Goal: Check status

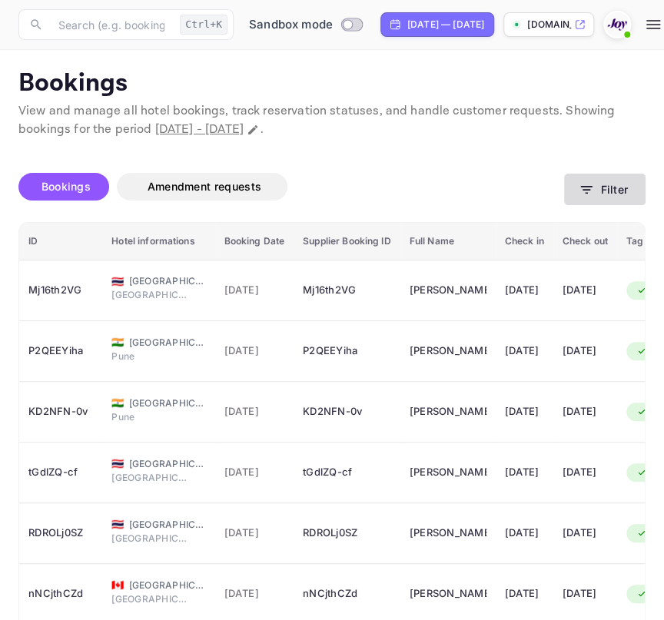
click at [618, 197] on button "Filter" at bounding box center [604, 189] width 81 height 31
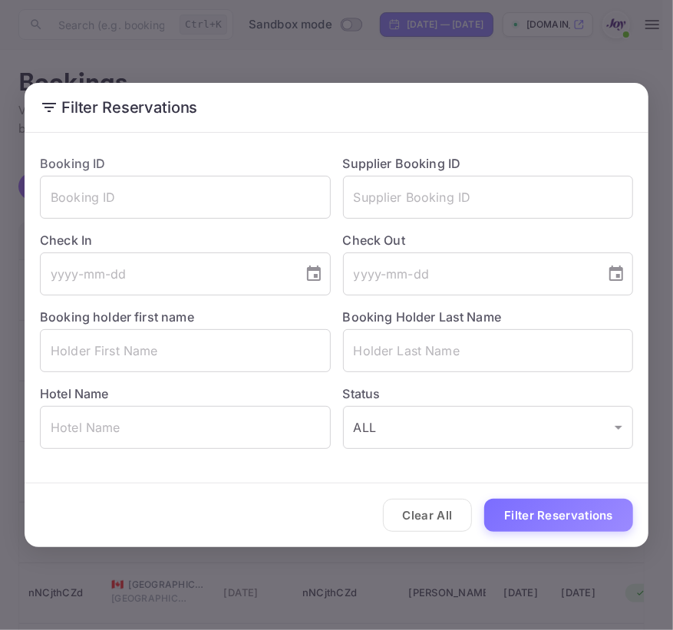
click at [356, 61] on div "Filter Reservations Booking ID ​ Supplier Booking ID ​ Check In ​ Check Out ​ B…" at bounding box center [336, 315] width 673 height 630
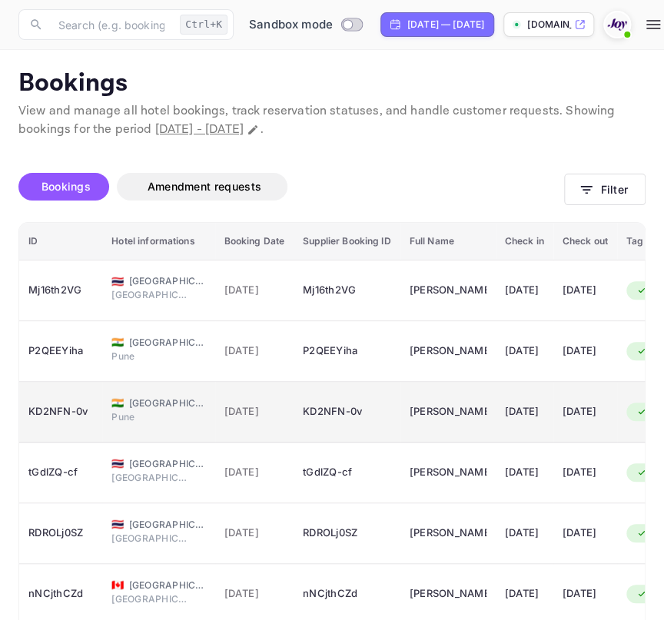
click at [125, 415] on span "Pune" at bounding box center [149, 417] width 77 height 14
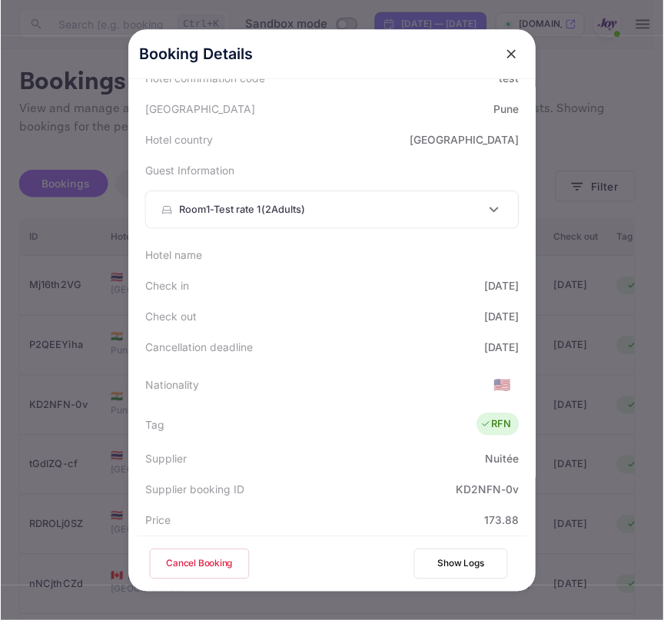
scroll to position [139, 0]
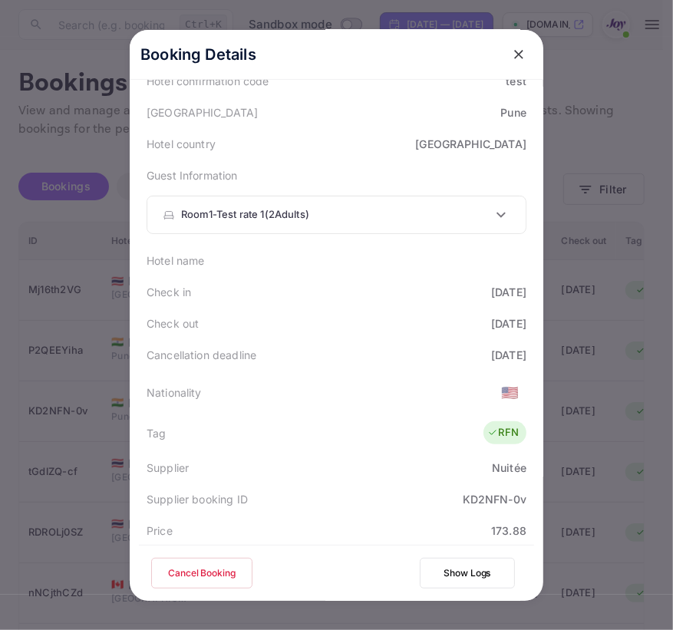
click at [615, 362] on div at bounding box center [336, 315] width 673 height 630
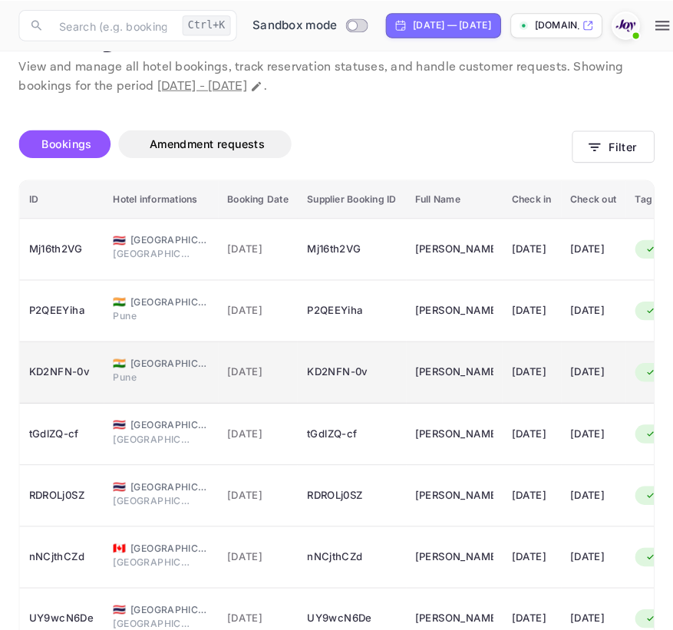
scroll to position [69, 0]
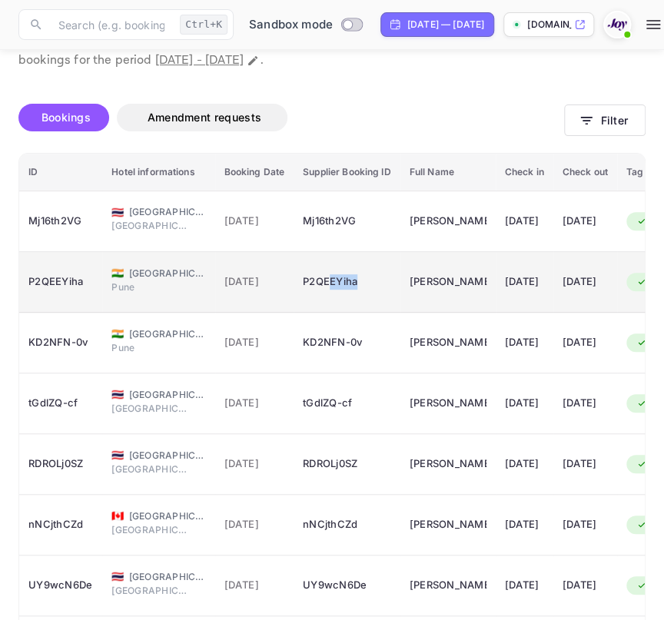
drag, startPoint x: 371, startPoint y: 273, endPoint x: 329, endPoint y: 279, distance: 41.9
click at [329, 279] on div "P2QEEYiha" at bounding box center [347, 282] width 88 height 25
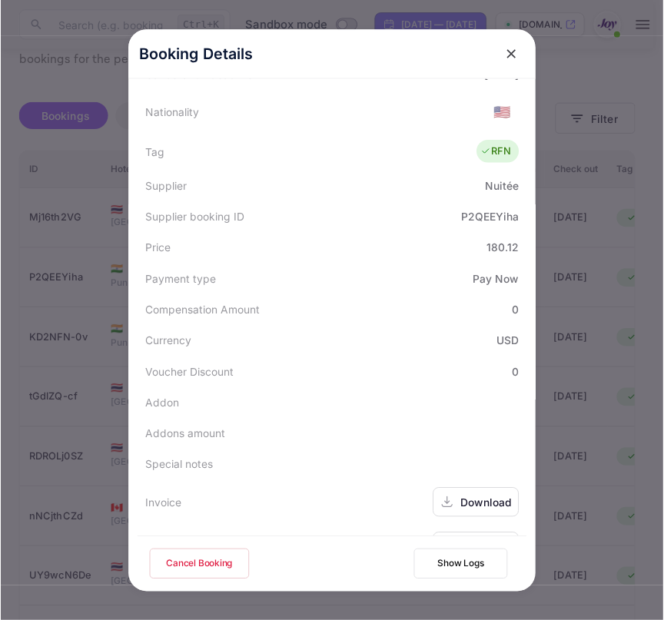
scroll to position [457, 0]
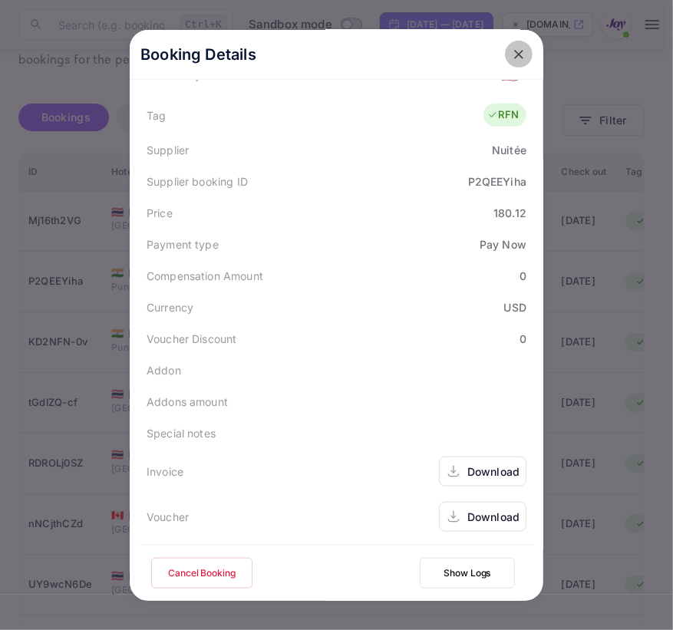
click at [518, 55] on icon "close" at bounding box center [518, 54] width 15 height 15
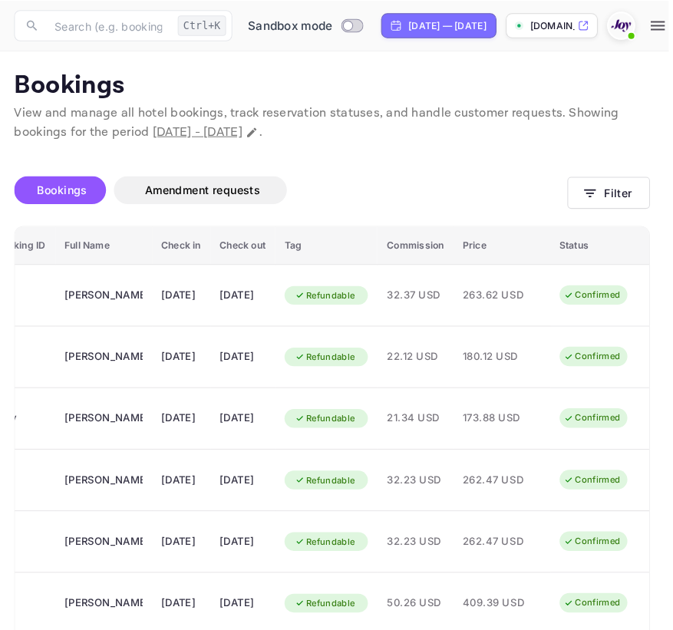
scroll to position [0, 0]
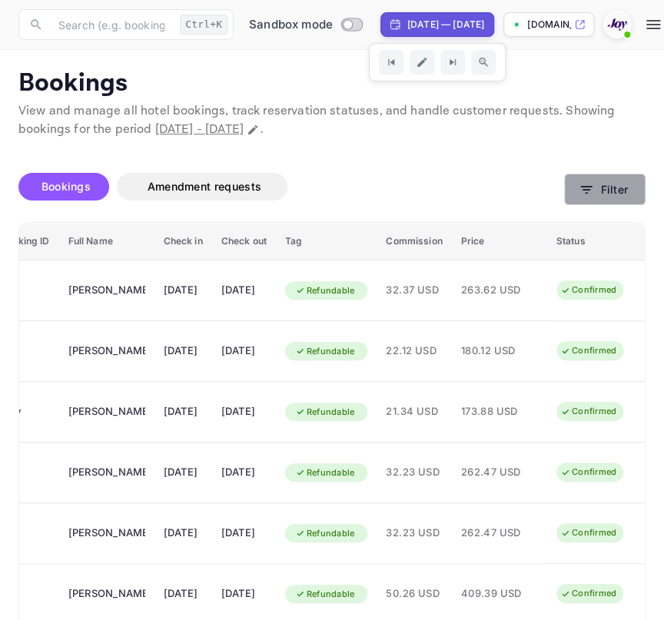
click at [574, 184] on button "Filter" at bounding box center [604, 189] width 81 height 31
